Goal: Task Accomplishment & Management: Manage account settings

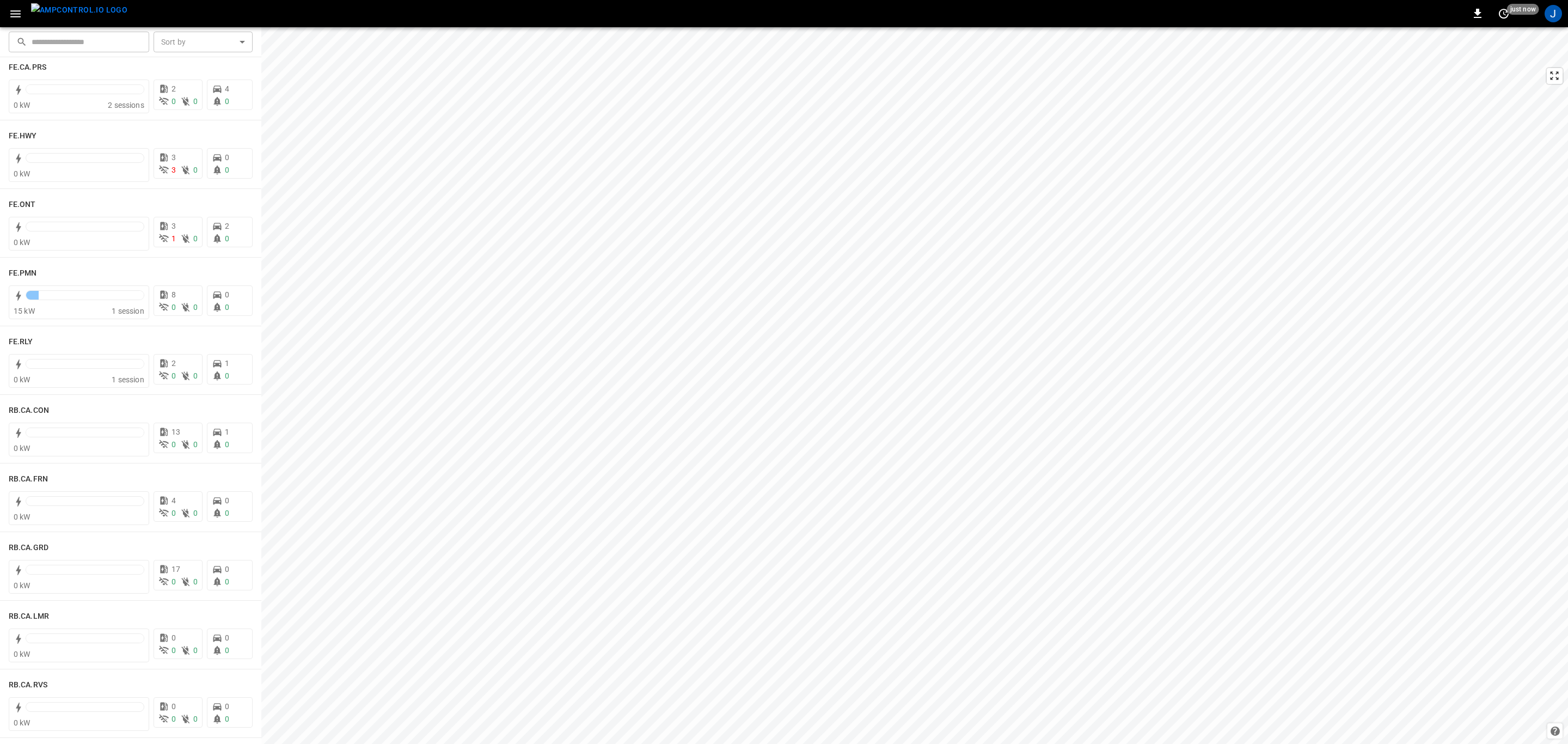
scroll to position [1144, 0]
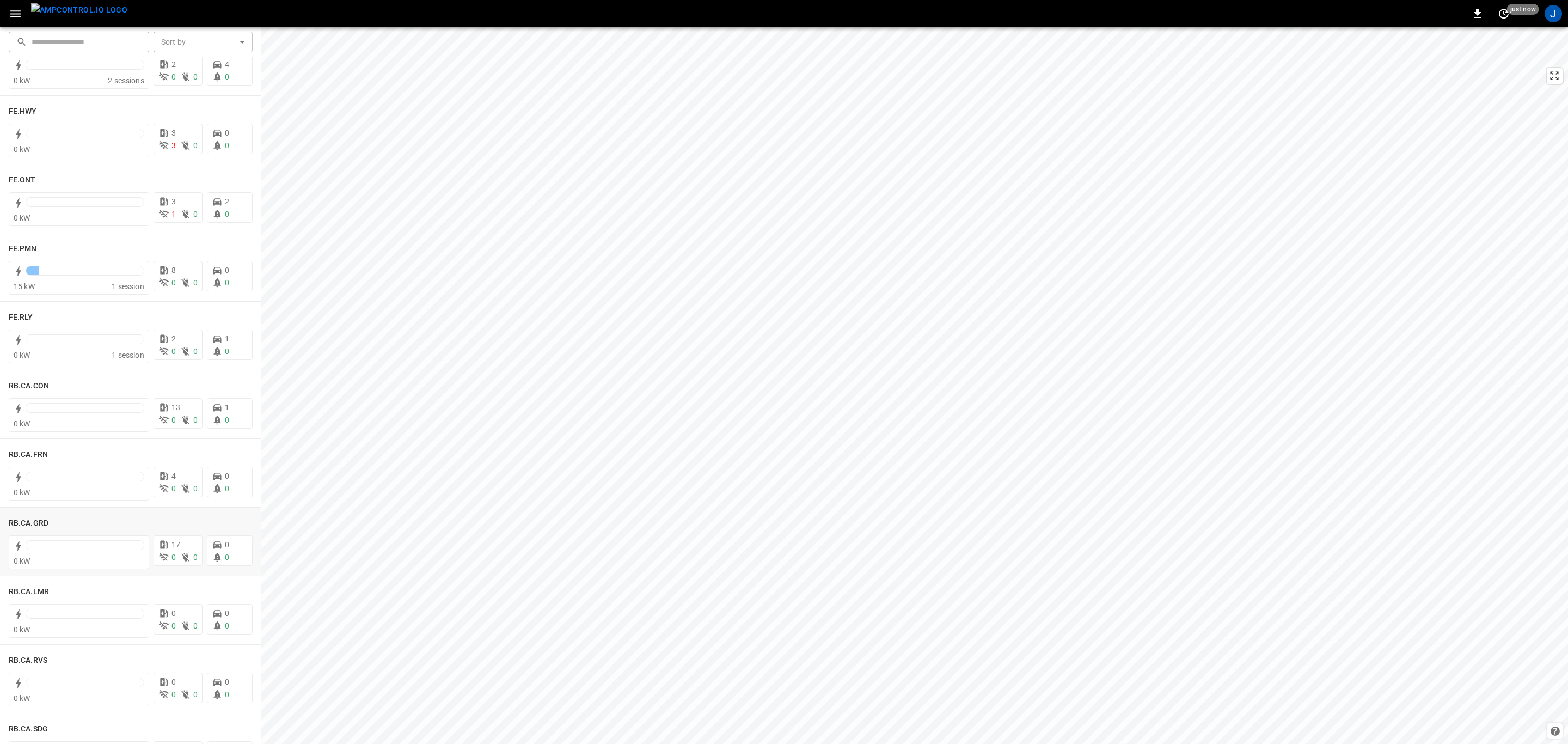
click at [30, 518] on h6 "RB.CA.GRD" at bounding box center [29, 524] width 40 height 12
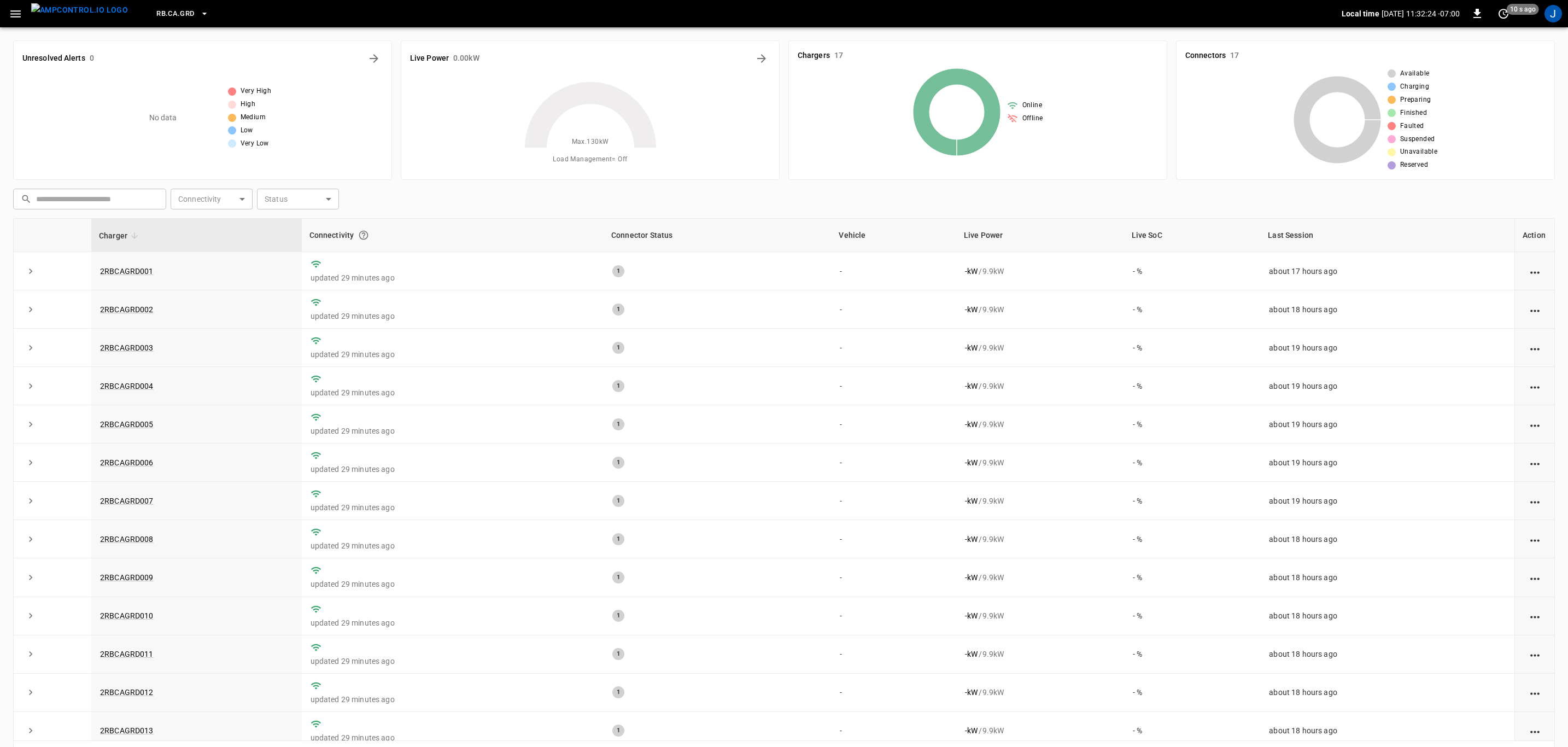
click at [10, 9] on icon "button" at bounding box center [16, 14] width 14 height 14
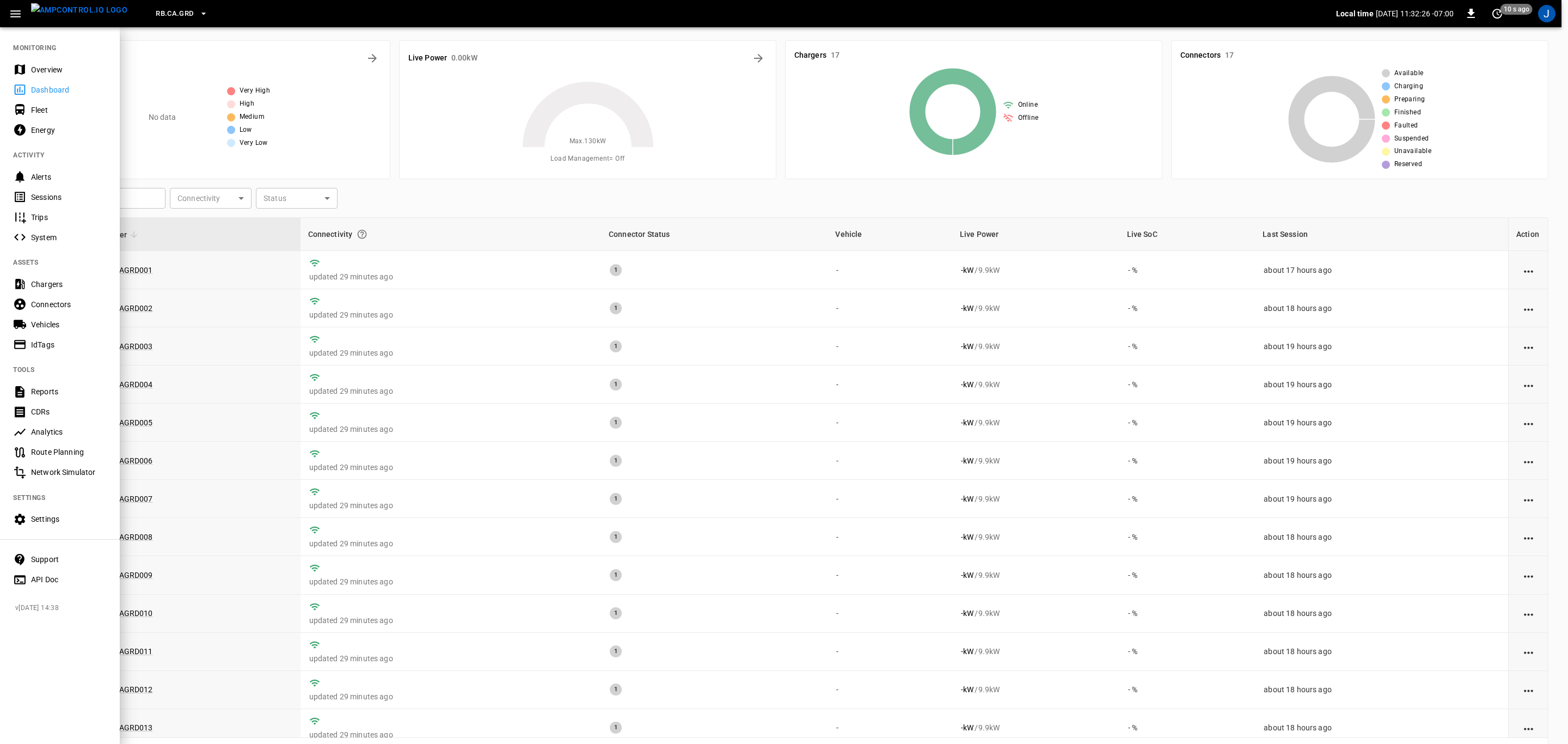
click at [44, 113] on div "Fleet" at bounding box center [69, 110] width 76 height 11
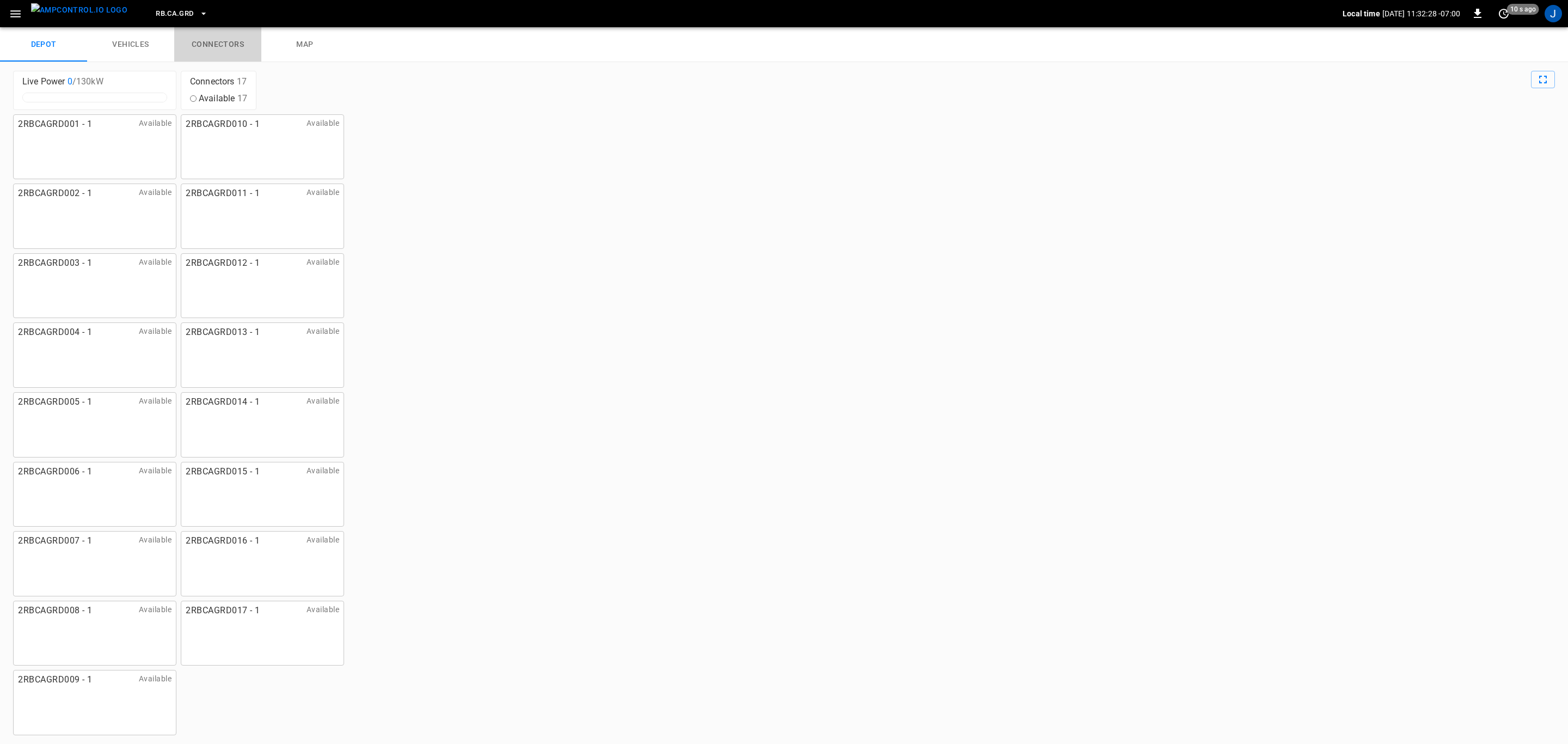
click at [208, 46] on link "connectors" at bounding box center [217, 44] width 87 height 35
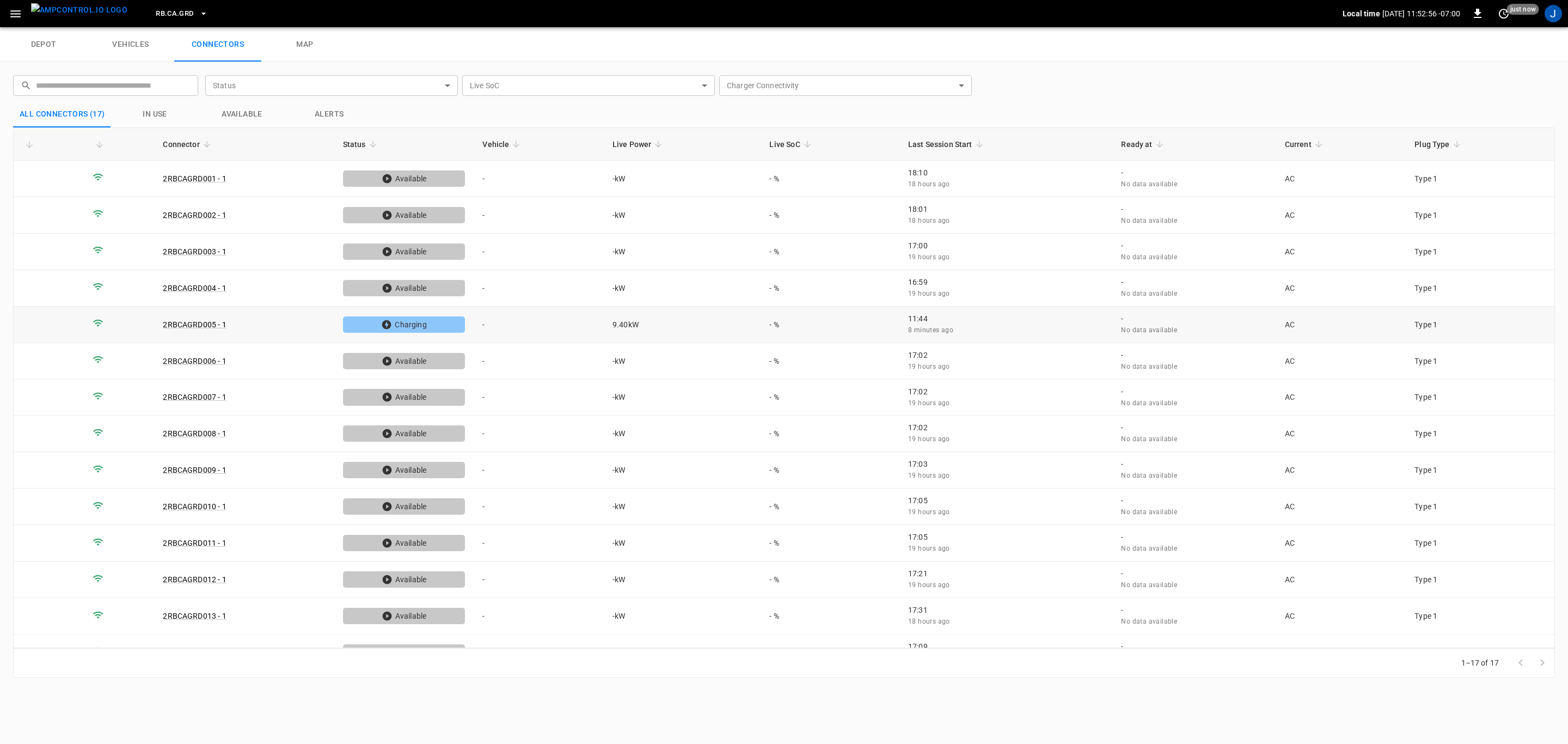
click at [487, 323] on td "-" at bounding box center [539, 325] width 130 height 37
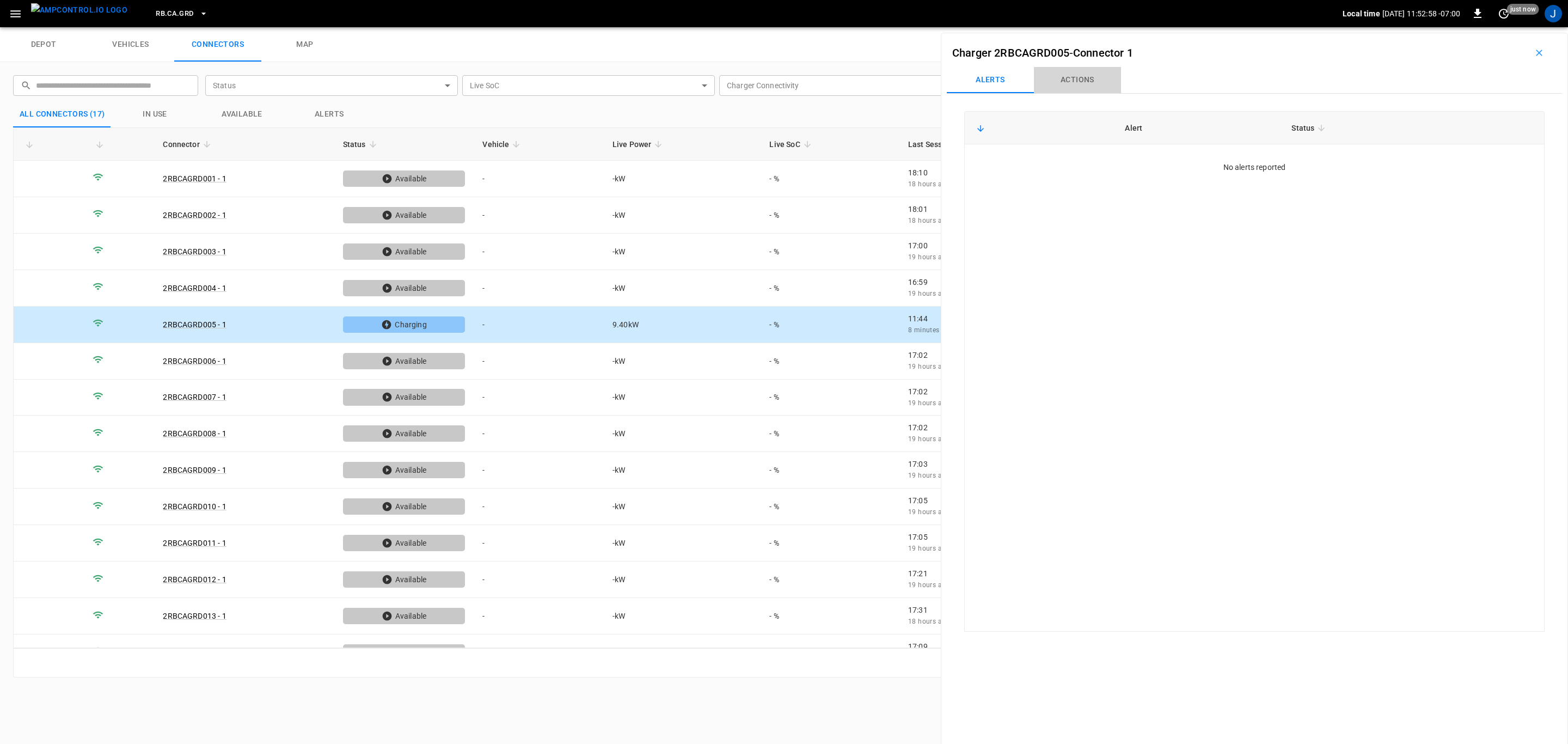
click at [1096, 77] on button "Actions" at bounding box center [1078, 80] width 87 height 26
click at [1433, 165] on div "Vehicle Name Vehicle Name" at bounding box center [1471, 161] width 125 height 20
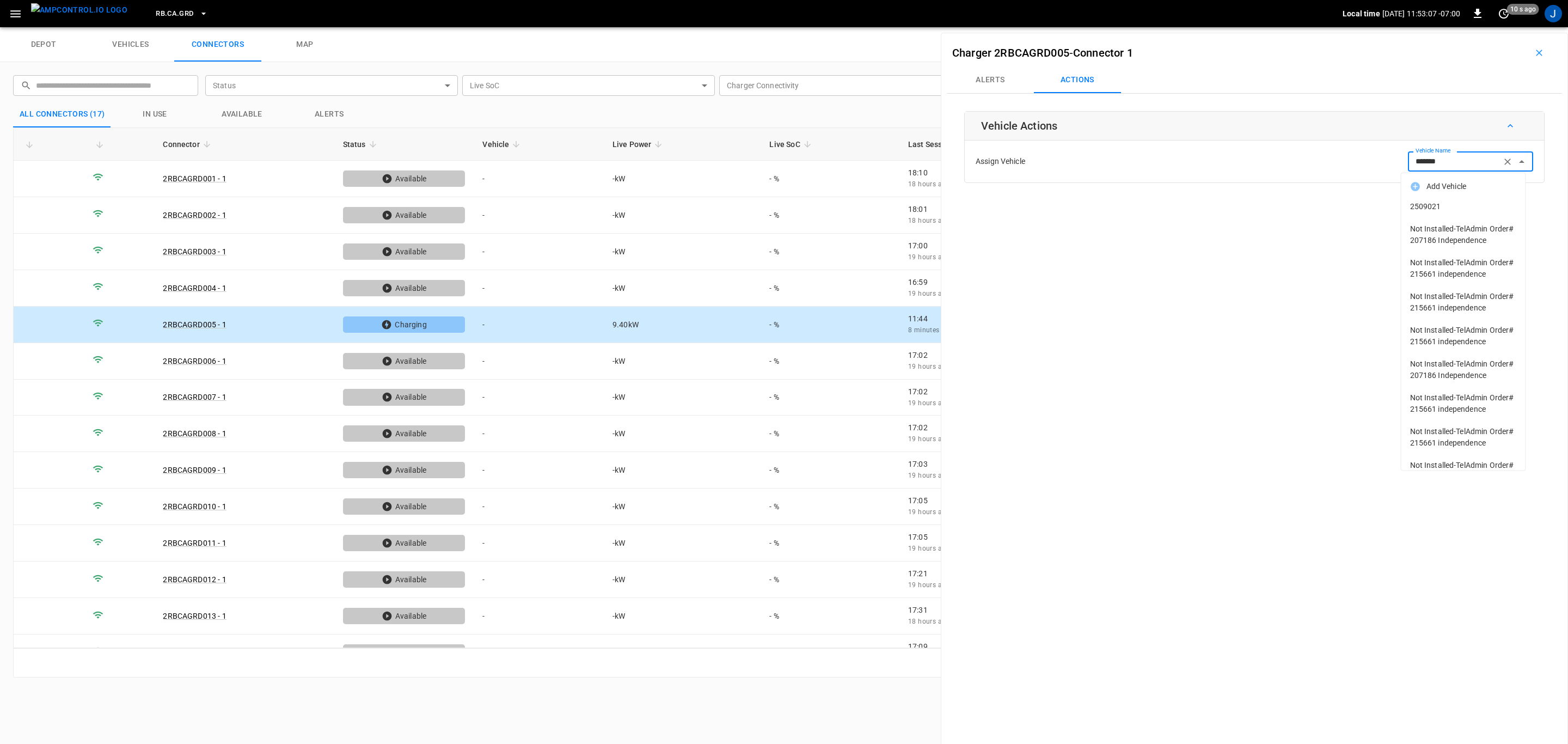
click at [1427, 204] on span "2509021" at bounding box center [1463, 206] width 107 height 11
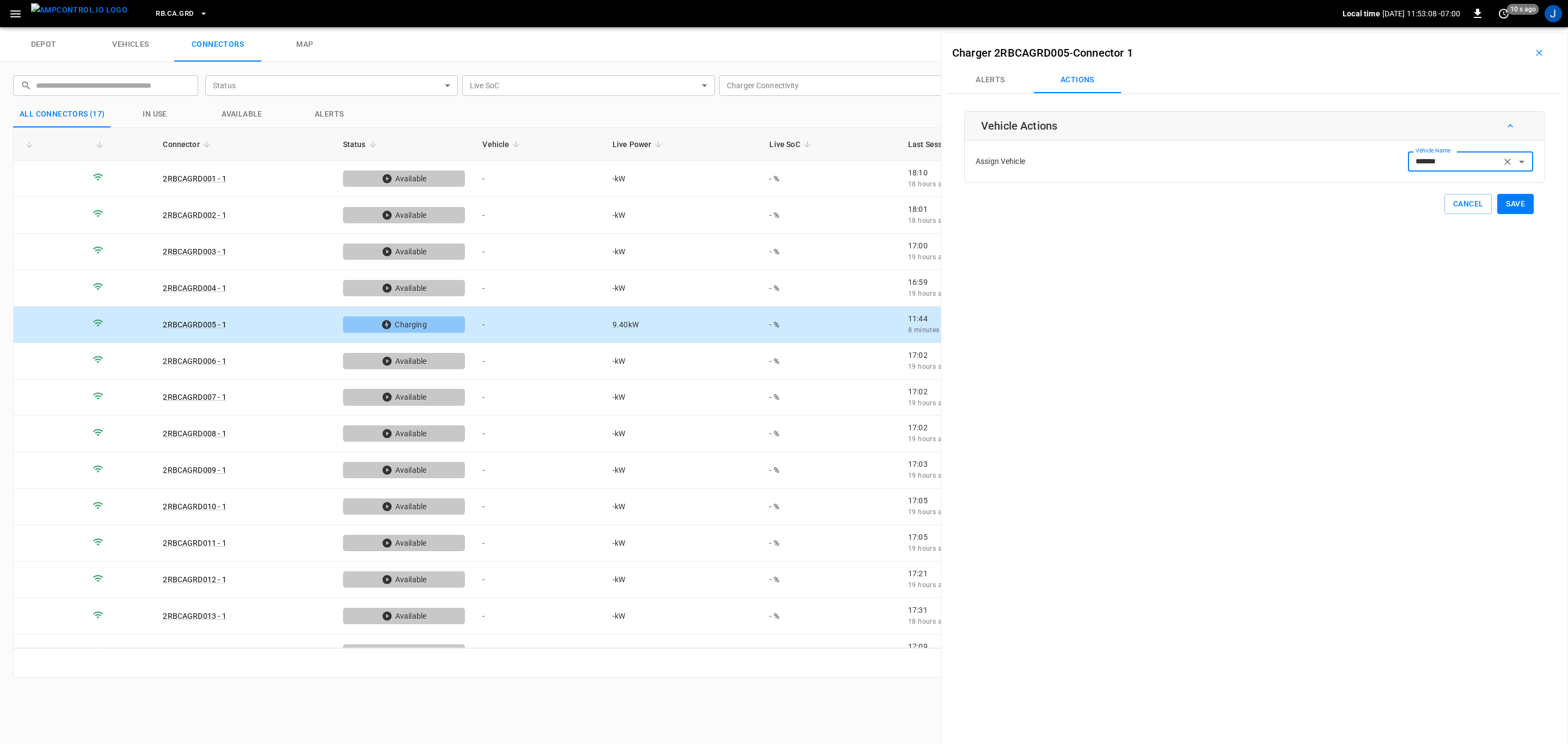
type input "*******"
click at [1512, 206] on button "Save" at bounding box center [1516, 204] width 37 height 20
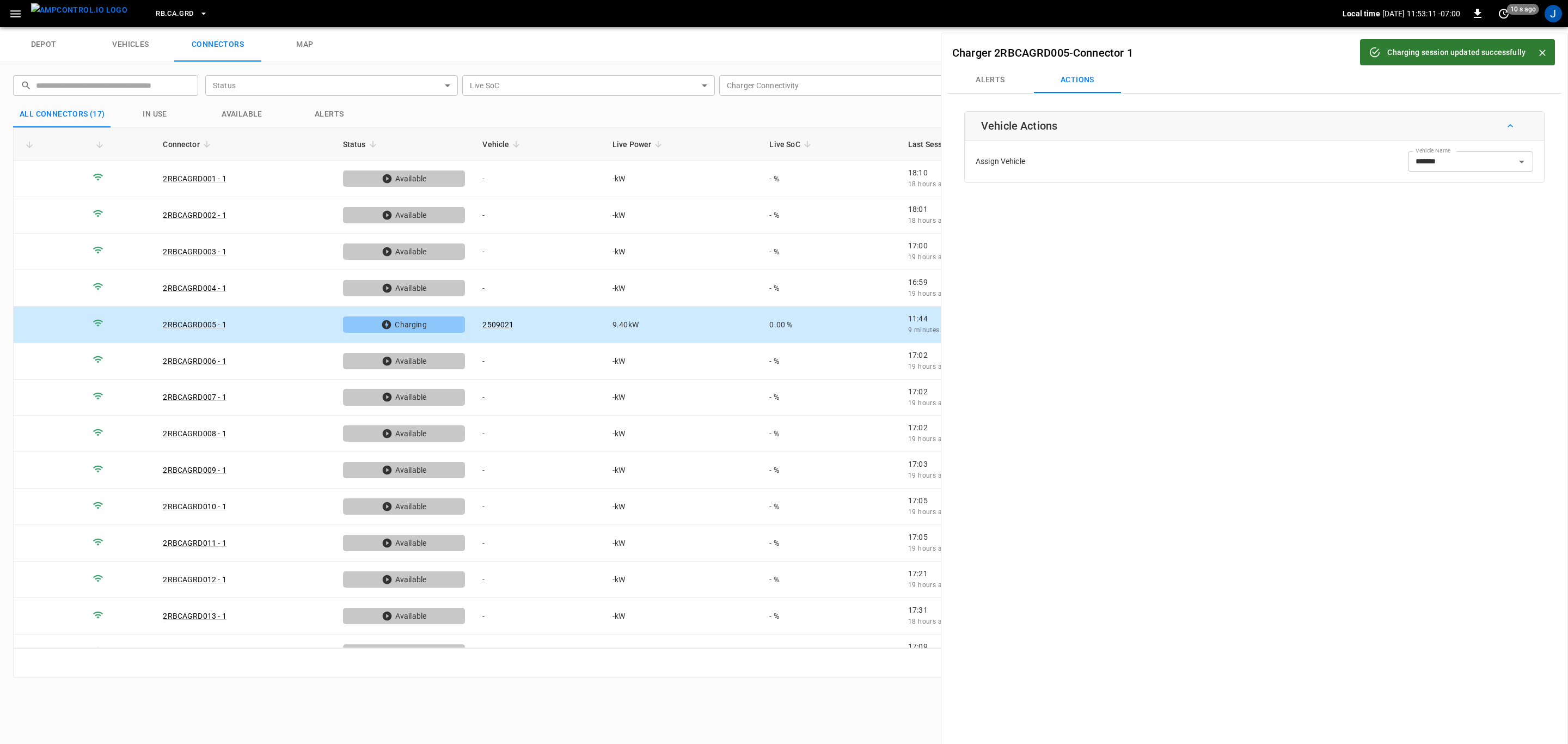
click at [1545, 48] on icon "Close" at bounding box center [1542, 52] width 11 height 11
click at [1536, 51] on icon "button" at bounding box center [1539, 53] width 7 height 7
